Goal: Task Accomplishment & Management: Use online tool/utility

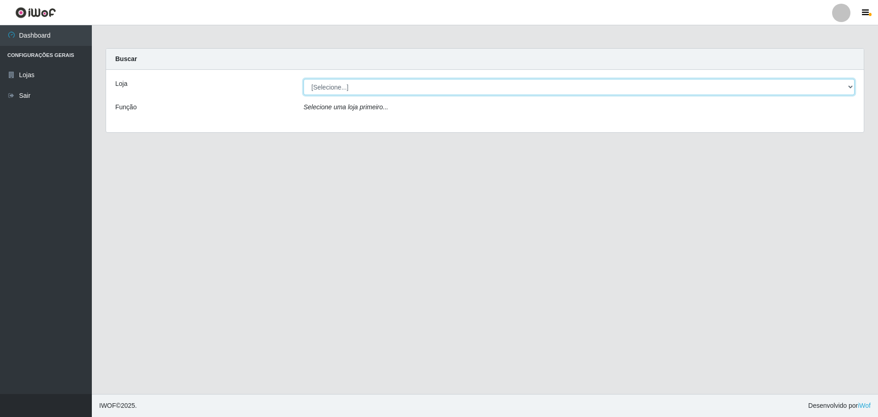
click at [358, 91] on select "[Selecione...] Extrabom - Loja 05 [GEOGRAPHIC_DATA]" at bounding box center [579, 87] width 551 height 16
select select "494"
click at [304, 79] on select "[Selecione...] Extrabom - Loja 05 [GEOGRAPHIC_DATA]" at bounding box center [579, 87] width 551 height 16
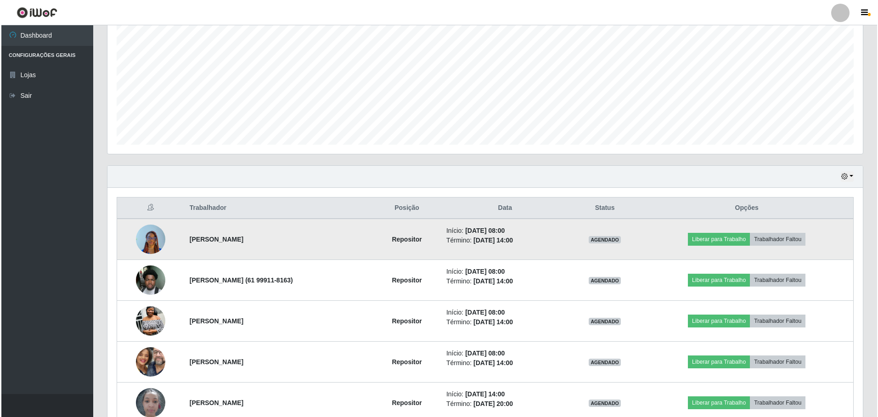
scroll to position [234, 0]
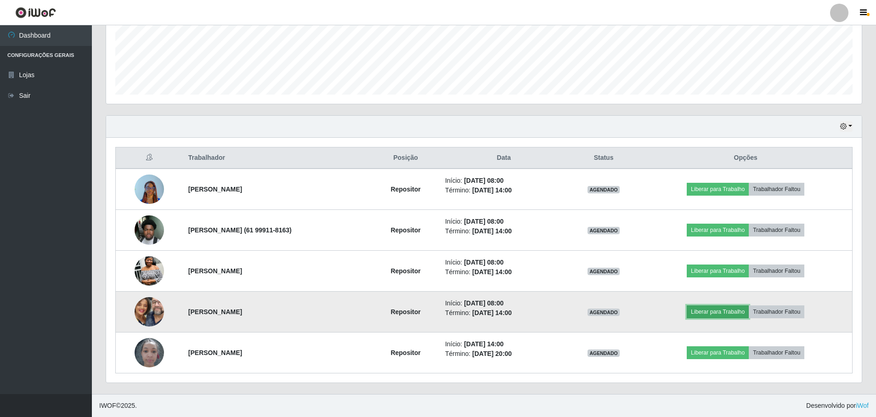
click at [748, 311] on button "Liberar para Trabalho" at bounding box center [717, 311] width 62 height 13
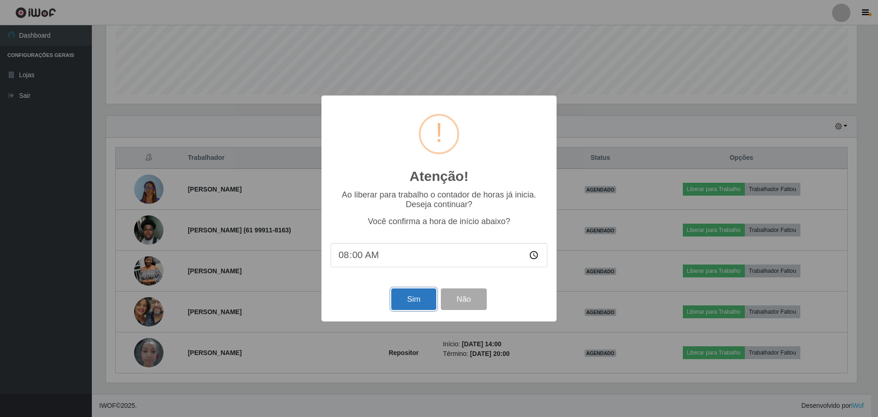
click at [420, 304] on button "Sim" at bounding box center [413, 299] width 45 height 22
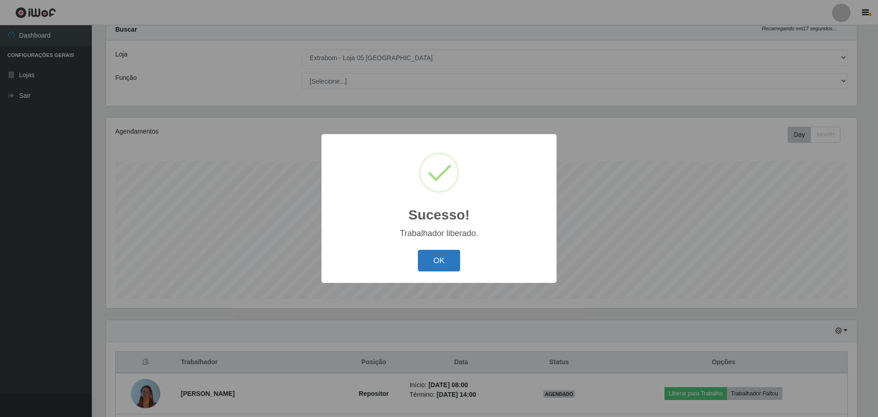
click at [456, 270] on button "OK" at bounding box center [439, 261] width 43 height 22
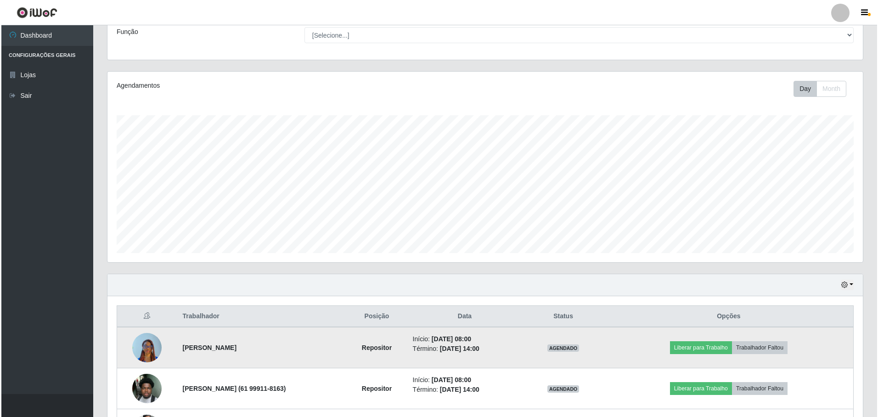
scroll to position [167, 0]
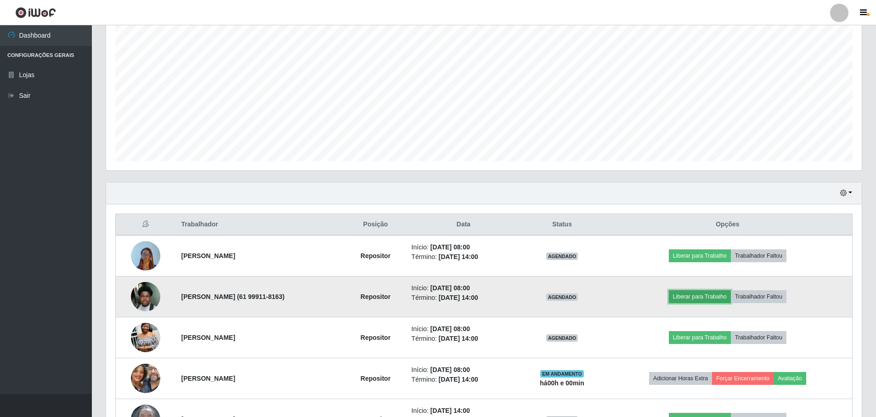
click at [730, 297] on button "Liberar para Trabalho" at bounding box center [700, 296] width 62 height 13
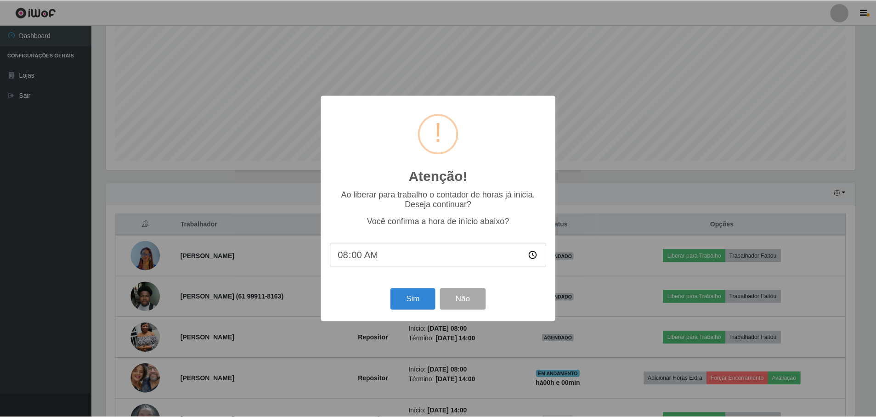
scroll to position [191, 751]
click at [413, 298] on button "Sim" at bounding box center [413, 299] width 45 height 22
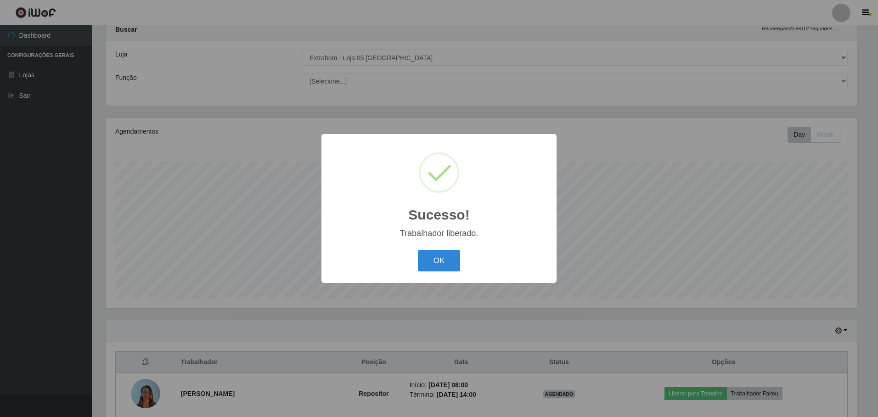
drag, startPoint x: 438, startPoint y: 257, endPoint x: 448, endPoint y: 266, distance: 14.0
click at [438, 256] on button "OK" at bounding box center [439, 261] width 43 height 22
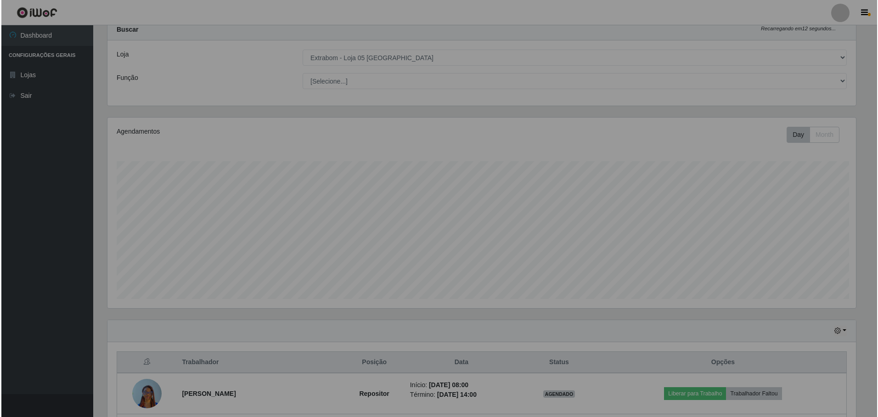
scroll to position [191, 755]
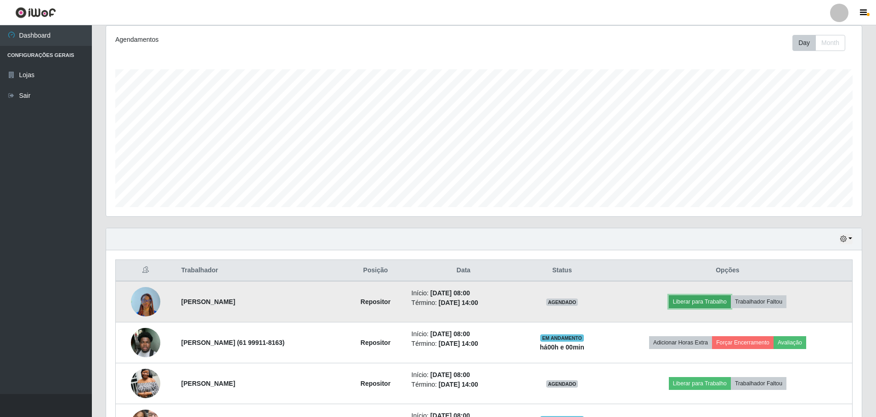
click at [731, 303] on button "Liberar para Trabalho" at bounding box center [700, 301] width 62 height 13
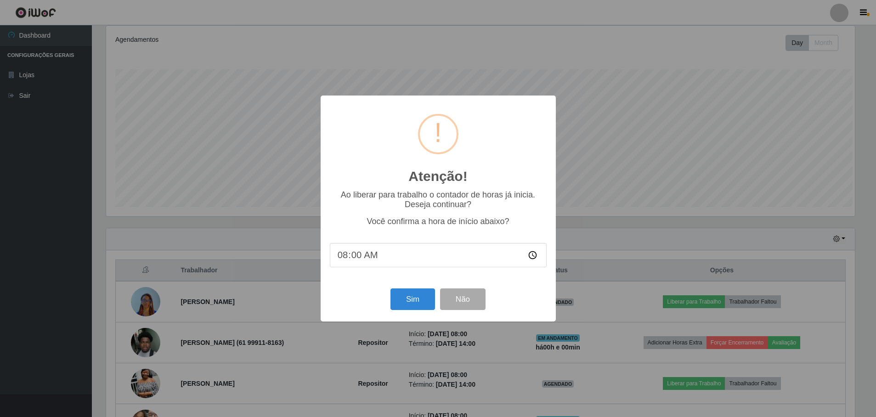
scroll to position [191, 751]
click at [403, 301] on button "Sim" at bounding box center [413, 299] width 45 height 22
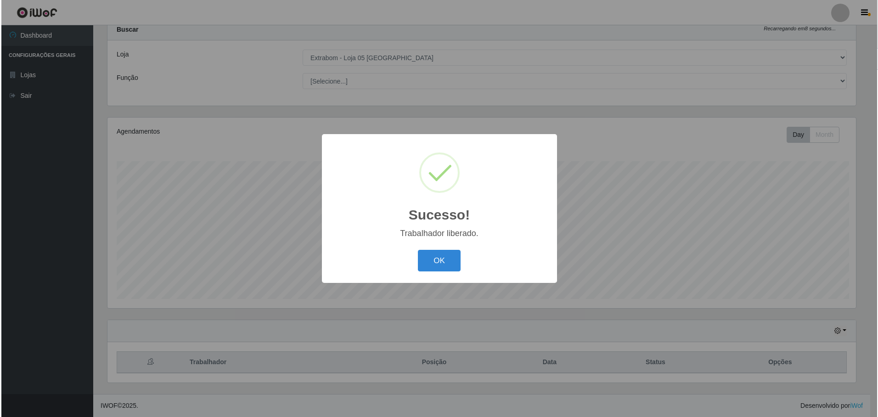
scroll to position [0, 0]
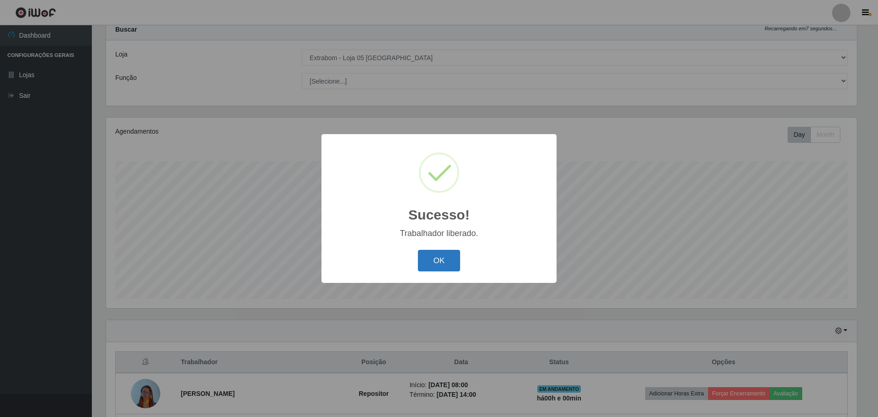
click at [455, 256] on button "OK" at bounding box center [439, 261] width 43 height 22
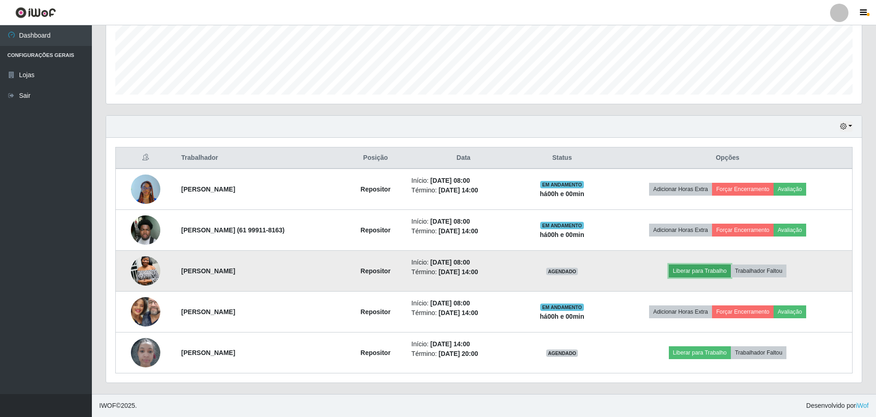
click at [717, 273] on button "Liberar para Trabalho" at bounding box center [700, 270] width 62 height 13
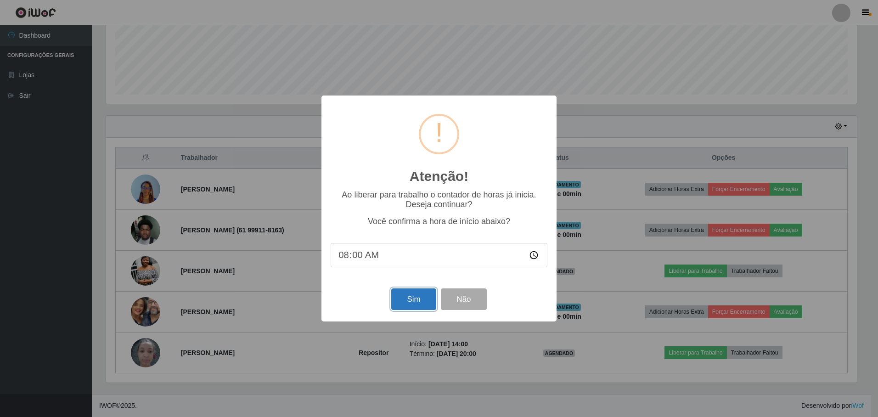
drag, startPoint x: 407, startPoint y: 293, endPoint x: 409, endPoint y: 301, distance: 7.6
click at [408, 294] on button "Sim" at bounding box center [413, 299] width 45 height 22
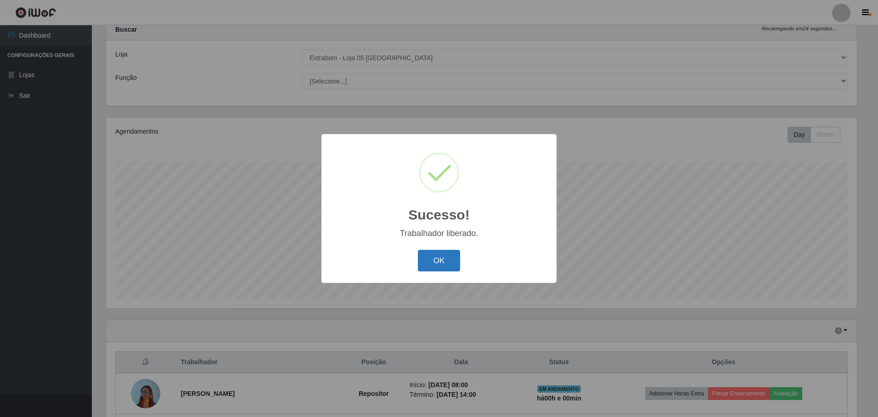
drag, startPoint x: 445, startPoint y: 265, endPoint x: 439, endPoint y: 262, distance: 7.0
click at [439, 262] on button "OK" at bounding box center [439, 261] width 43 height 22
